Goal: Information Seeking & Learning: Learn about a topic

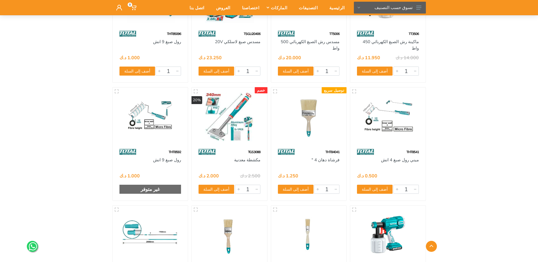
scroll to position [113, 0]
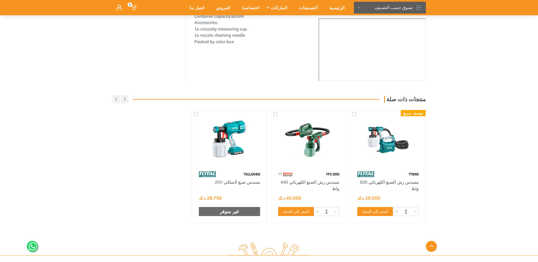
scroll to position [141, 0]
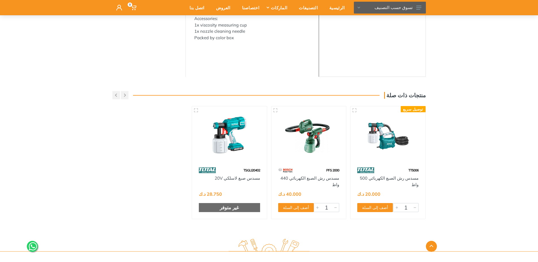
click at [399, 147] on img at bounding box center [388, 136] width 65 height 48
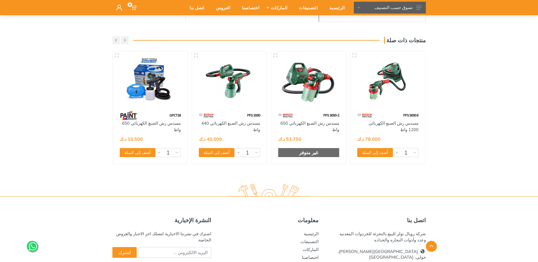
scroll to position [198, 0]
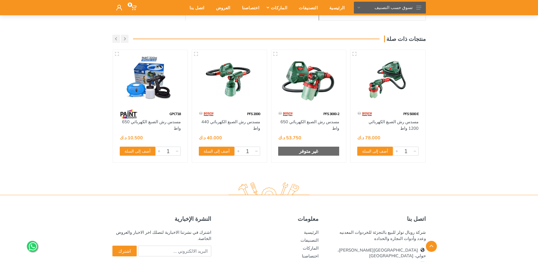
click at [147, 86] on img at bounding box center [150, 79] width 65 height 48
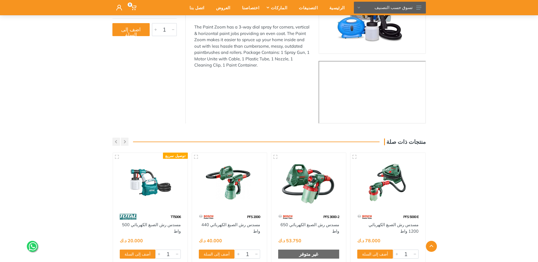
scroll to position [28, 0]
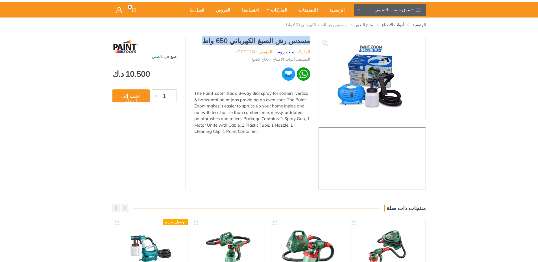
drag, startPoint x: 312, startPoint y: 42, endPoint x: 219, endPoint y: 39, distance: 93.0
click at [213, 39] on div "مسدس رش الصبغ الكهربائي 650 واط الماركة : بينت زوم الموديل : GPCT18 التصنيف: أد…" at bounding box center [252, 88] width 133 height 102
copy h1 "مسدس رش الصبغ الكهربائي 650 واط"
